Goal: Navigation & Orientation: Go to known website

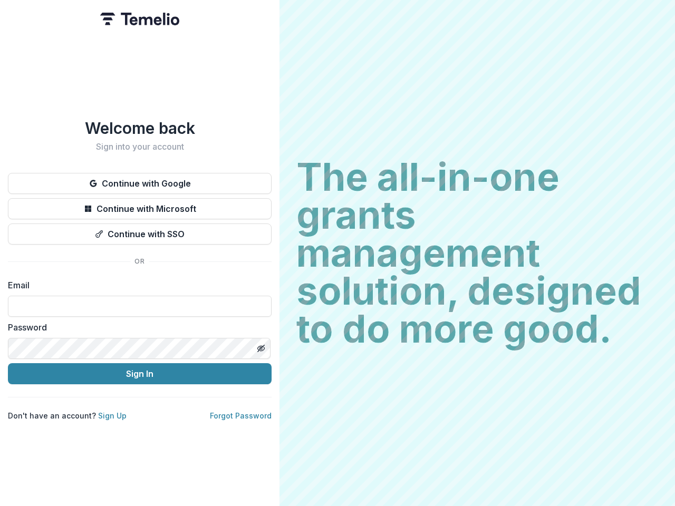
click at [338, 253] on h2 "The all-in-one grants management solution, designed to do more good." at bounding box center [477, 253] width 362 height 190
click at [140, 179] on button "Continue with Google" at bounding box center [140, 183] width 264 height 21
click at [140, 205] on button "Continue with Microsoft" at bounding box center [140, 208] width 264 height 21
click at [140, 230] on button "Continue with SSO" at bounding box center [140, 234] width 264 height 21
click at [261, 344] on div "Welcome back Sign into your account Continue with Google Continue with Microsof…" at bounding box center [140, 253] width 280 height 506
